Goal: Find specific page/section: Find specific page/section

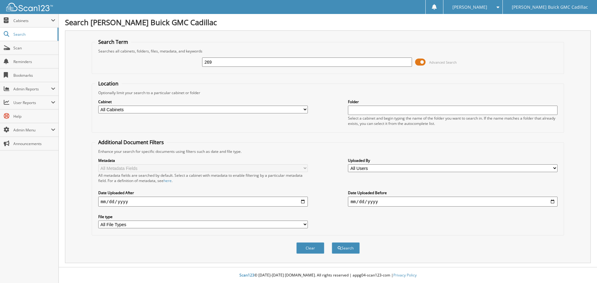
click at [341, 63] on input "269" at bounding box center [307, 62] width 210 height 9
type input "269315"
click at [332, 243] on button "Search" at bounding box center [346, 249] width 28 height 12
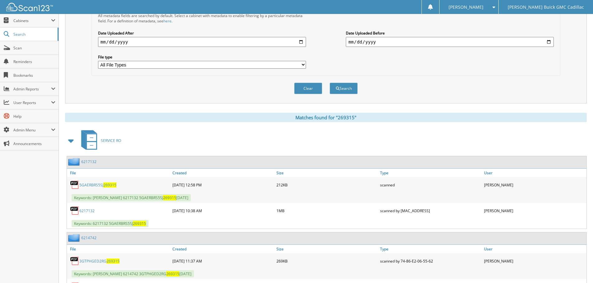
scroll to position [218, 0]
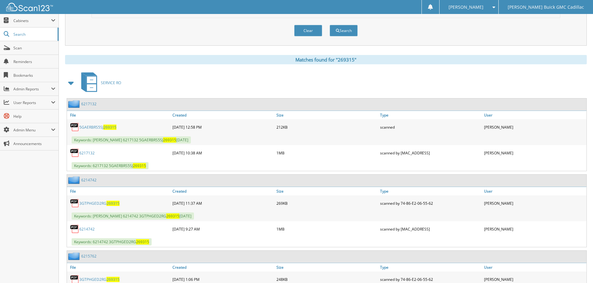
click at [70, 85] on span at bounding box center [71, 82] width 9 height 11
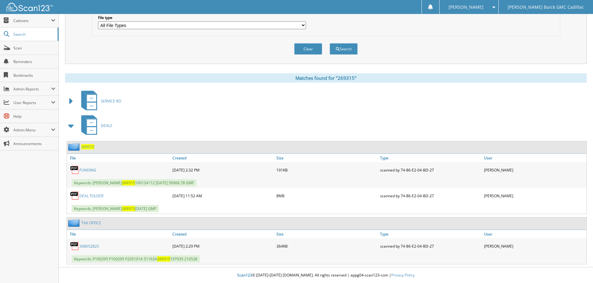
click at [94, 195] on link "DEAL FOLDER" at bounding box center [91, 195] width 24 height 5
